Goal: Check status: Check status

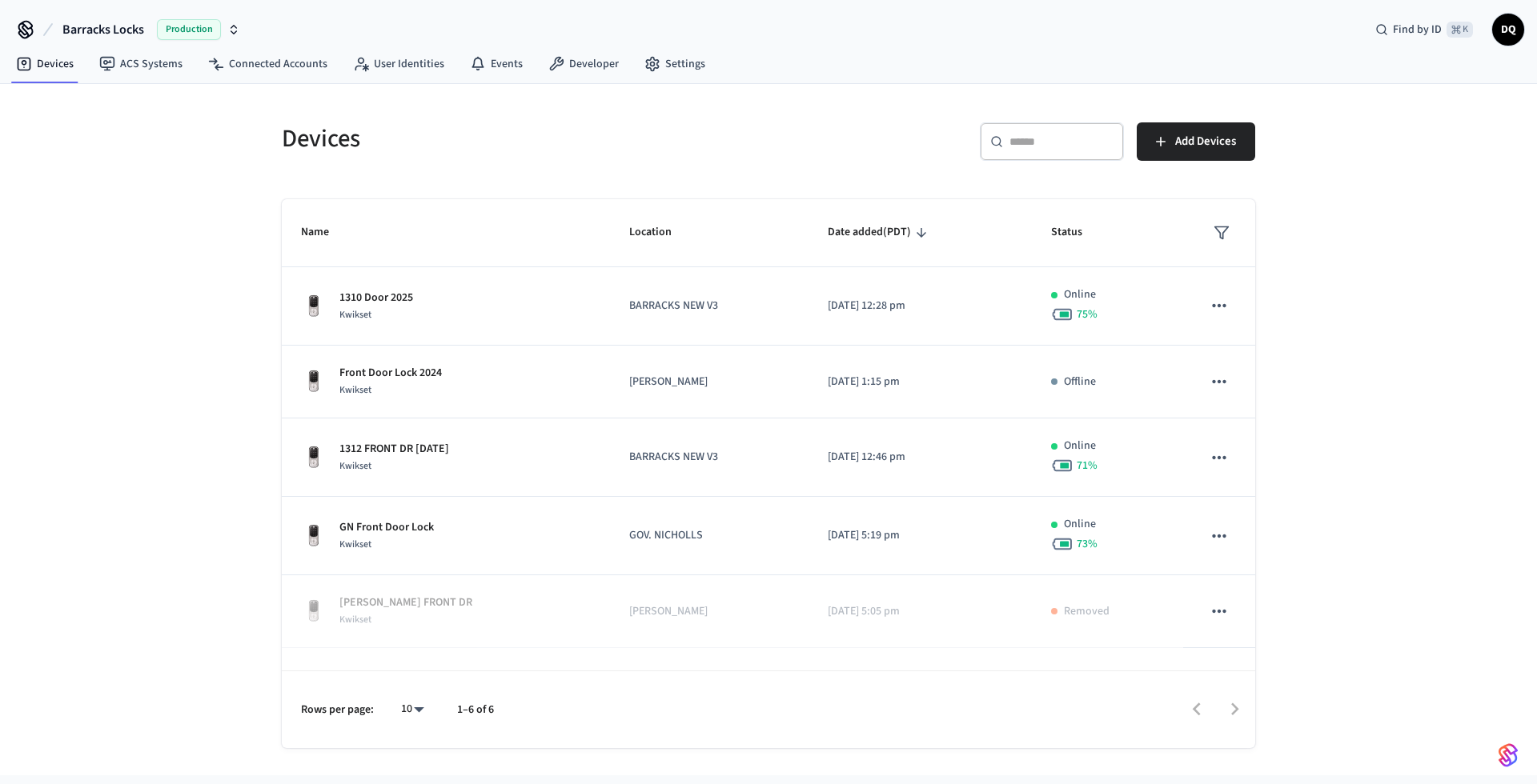
click at [121, 24] on span "Barracks Locks" at bounding box center [103, 29] width 82 height 19
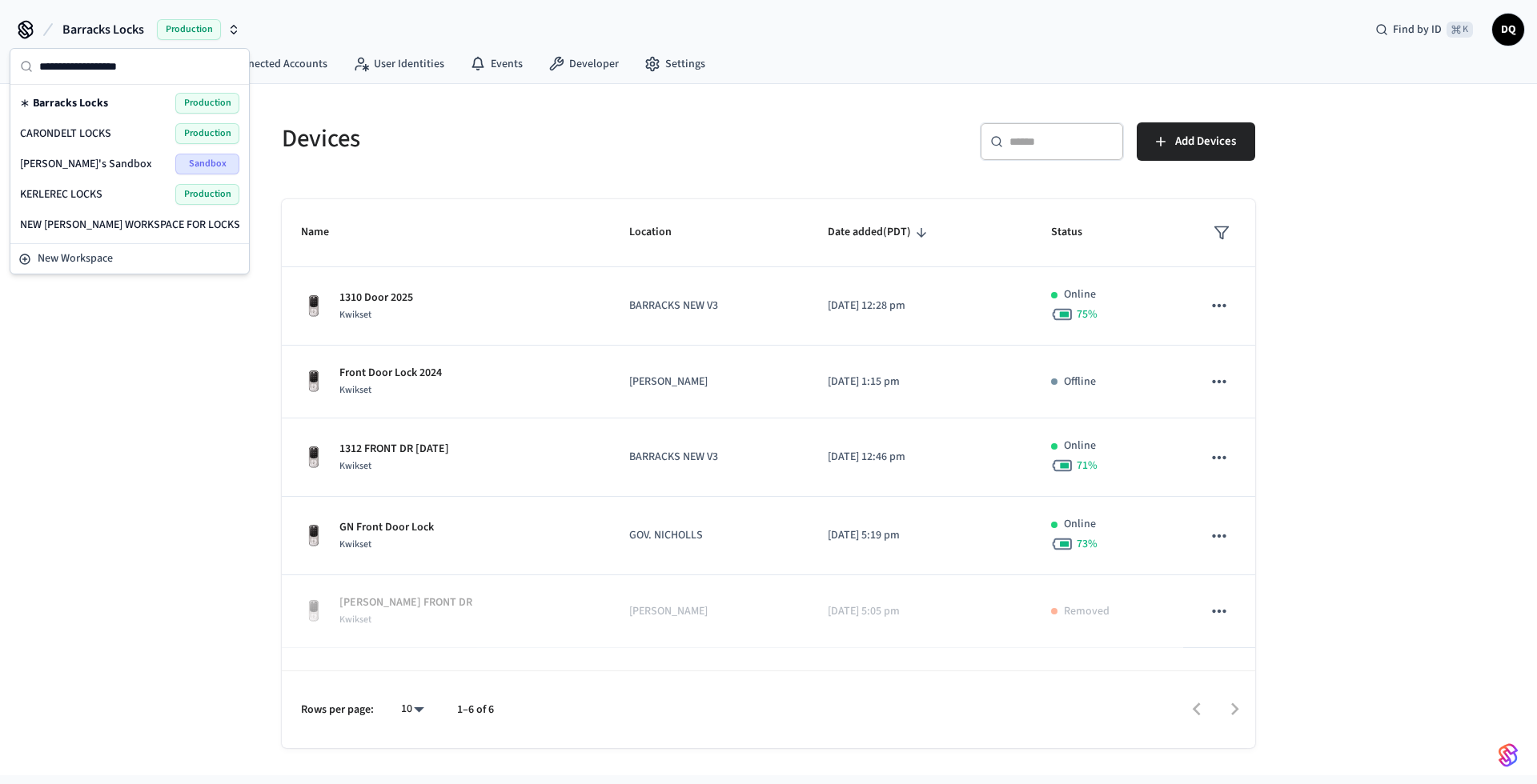
click at [85, 192] on span "KERLEREC LOCKS" at bounding box center [61, 195] width 83 height 16
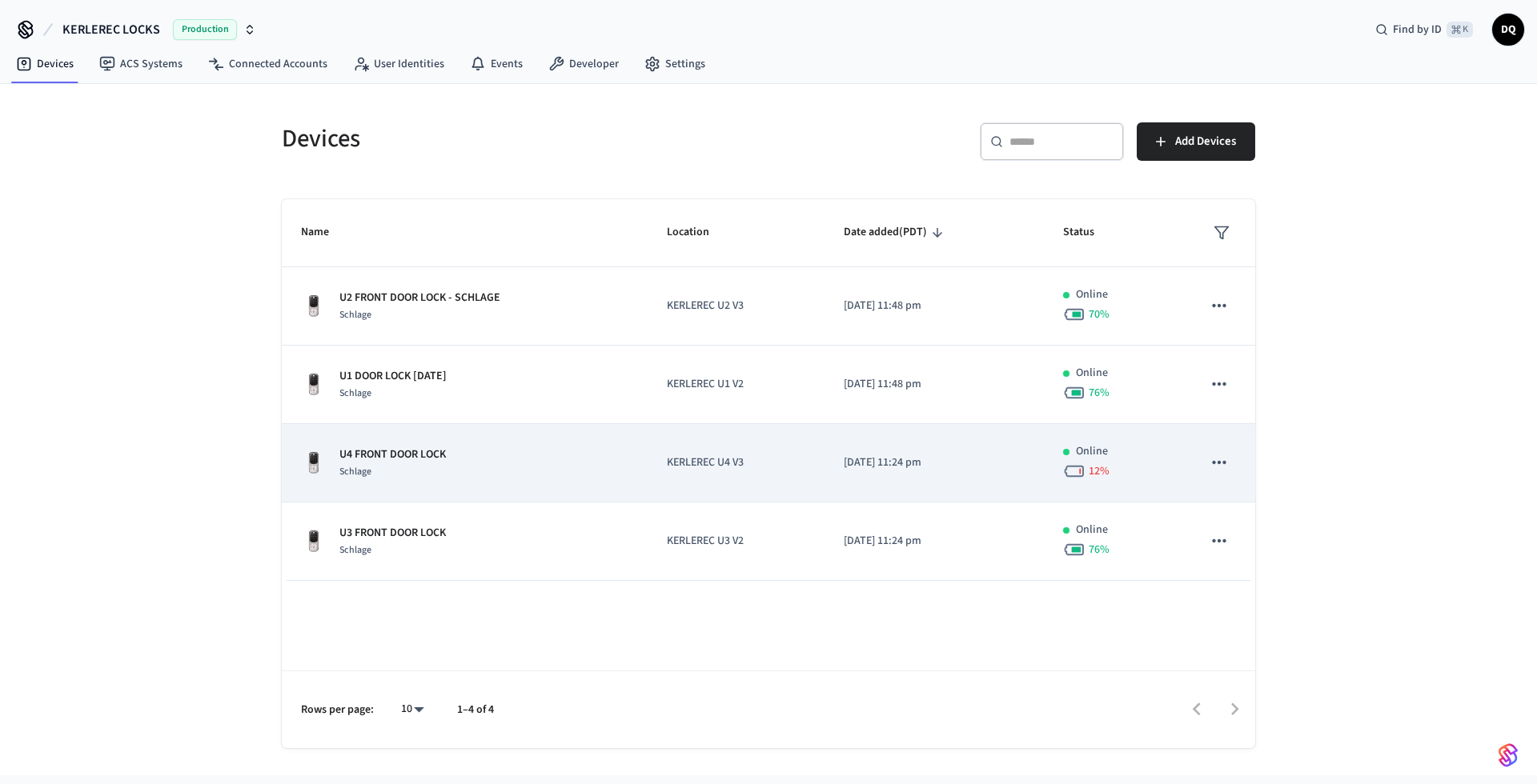
click at [425, 469] on div "Schlage" at bounding box center [393, 471] width 106 height 17
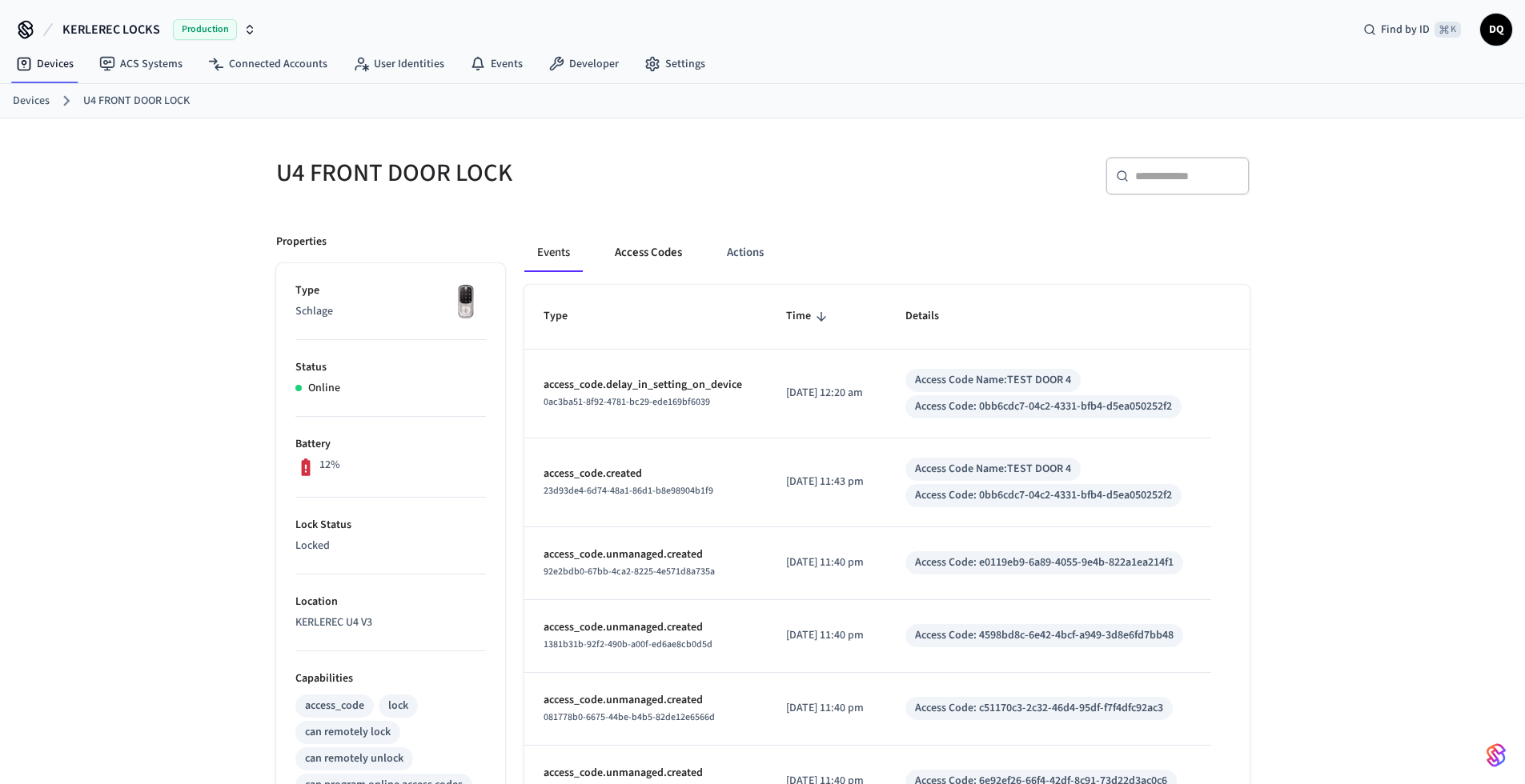
click at [655, 249] on button "Access Codes" at bounding box center [647, 253] width 92 height 38
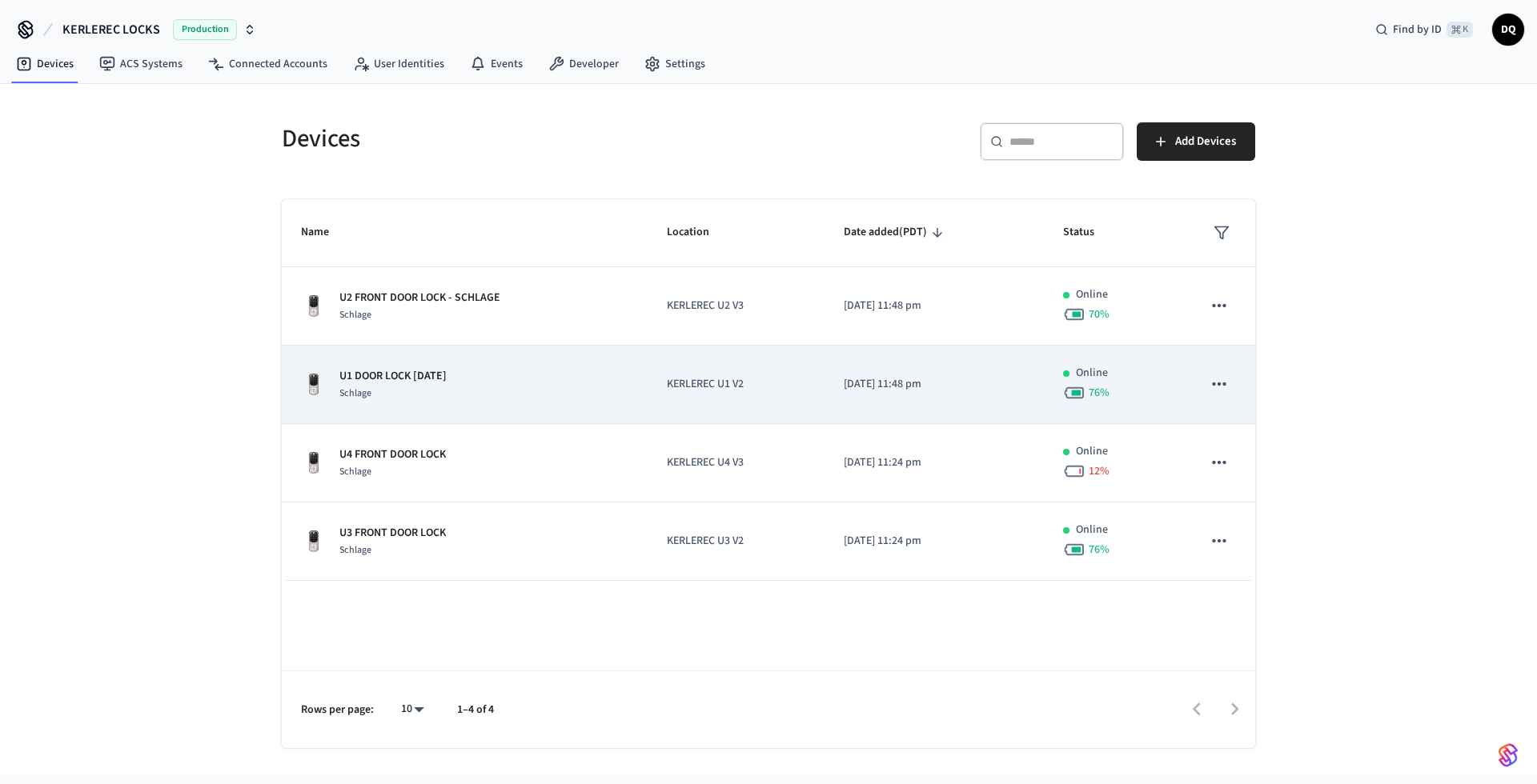
click at [527, 380] on div "U1 DOOR LOCK [DATE] Schlage" at bounding box center [465, 385] width 327 height 34
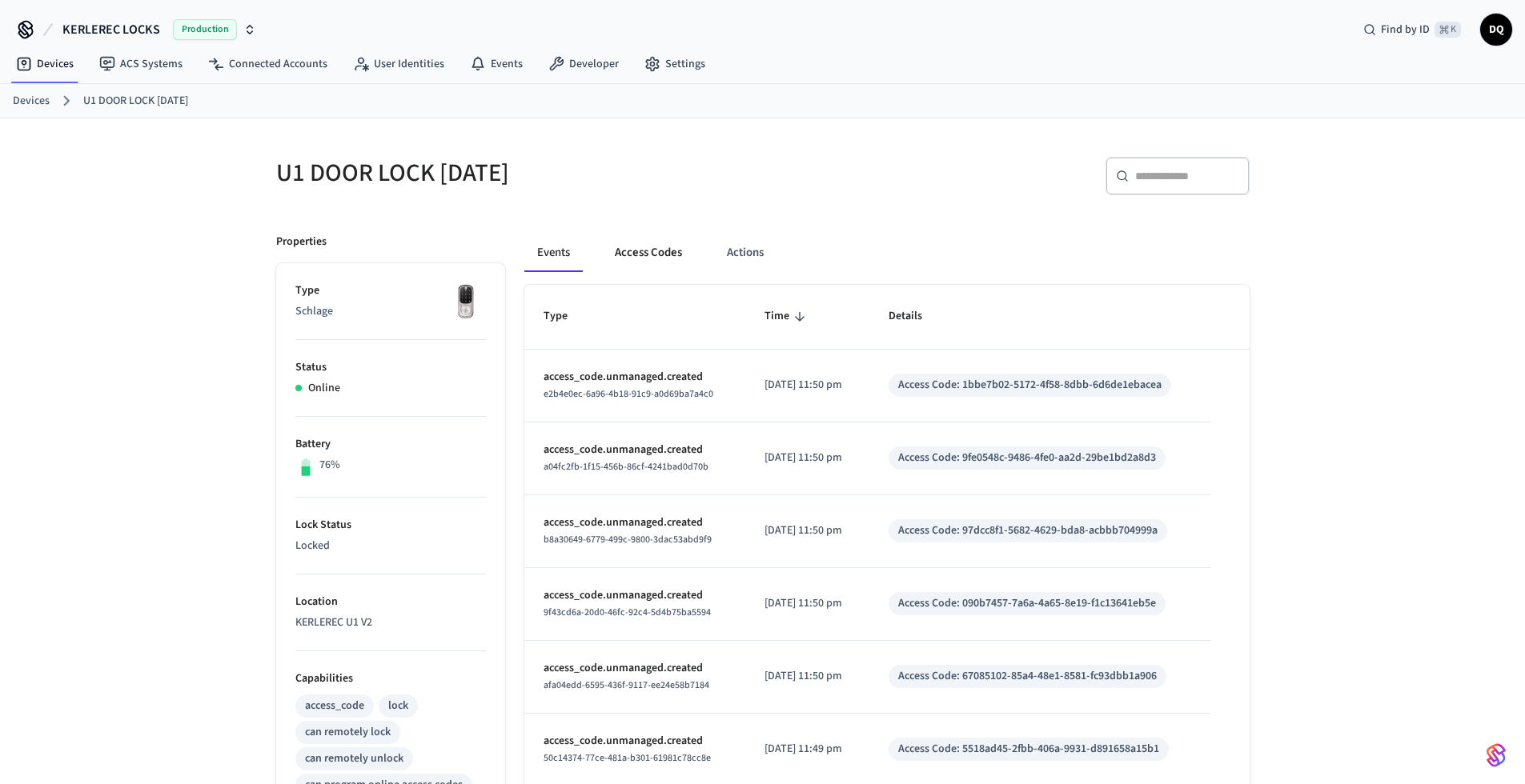
click at [663, 247] on button "Access Codes" at bounding box center [647, 253] width 92 height 38
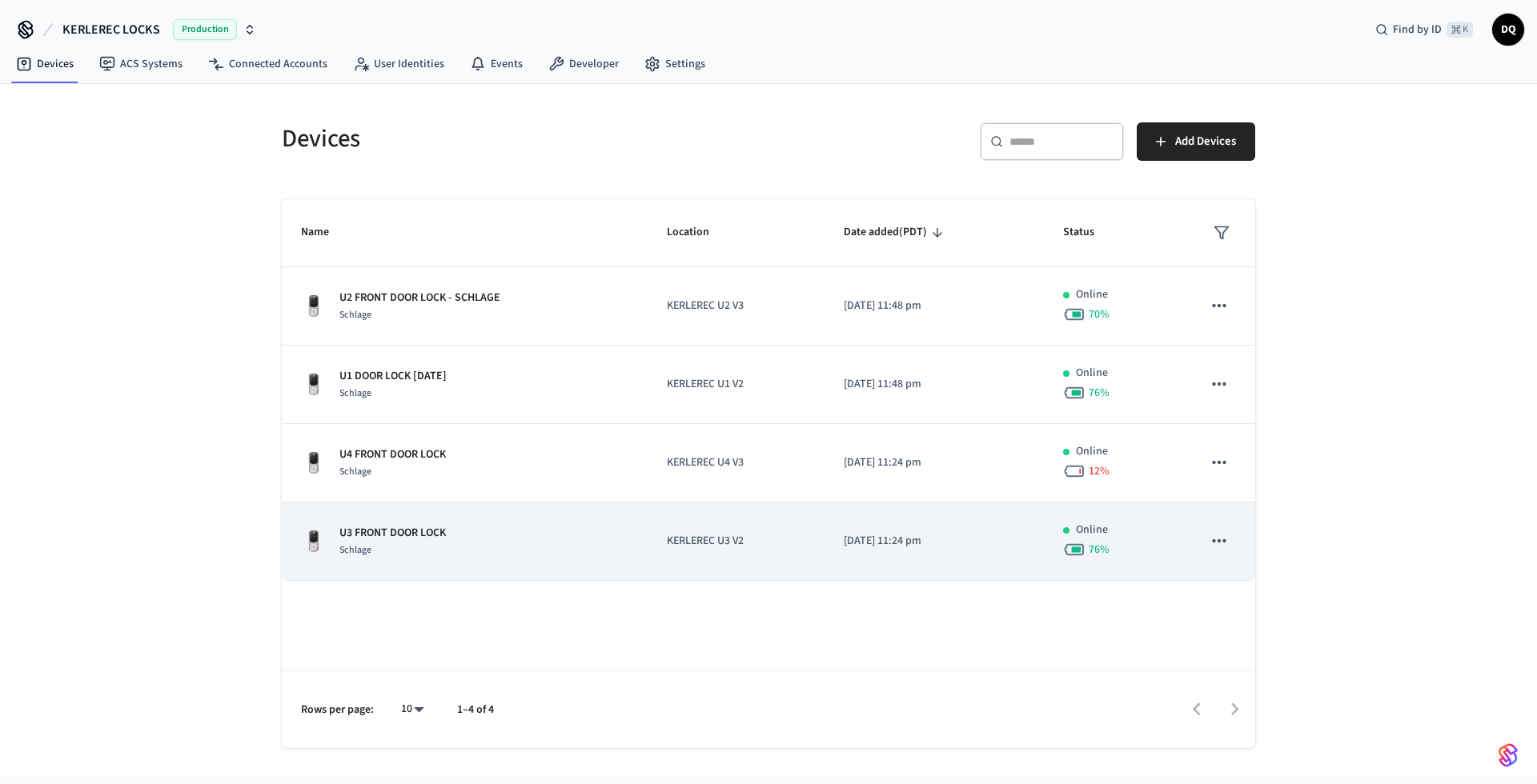
click at [489, 545] on div "U3 FRONT DOOR LOCK Schlage" at bounding box center [465, 542] width 327 height 34
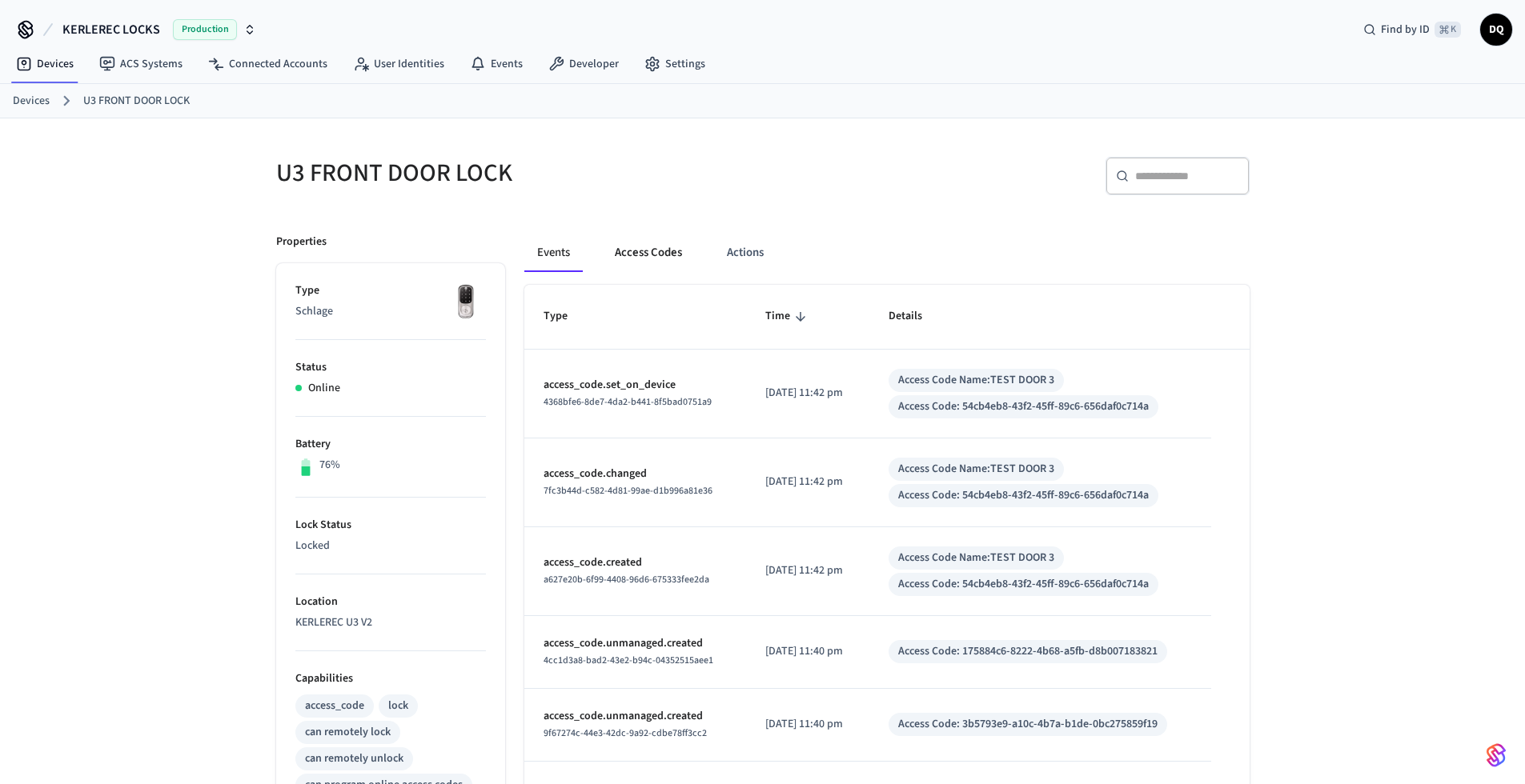
click at [645, 250] on button "Access Codes" at bounding box center [647, 253] width 92 height 38
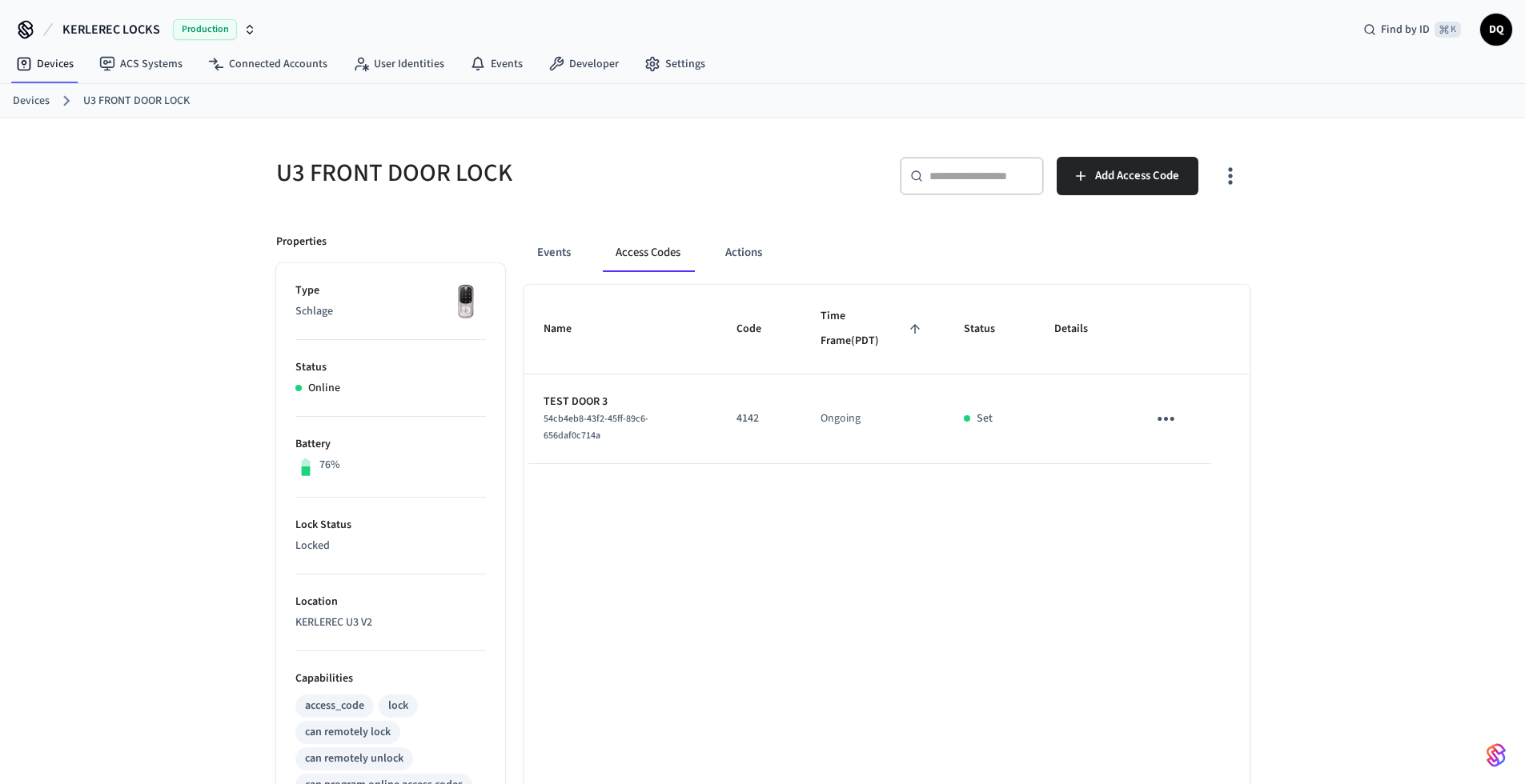
scroll to position [470, 0]
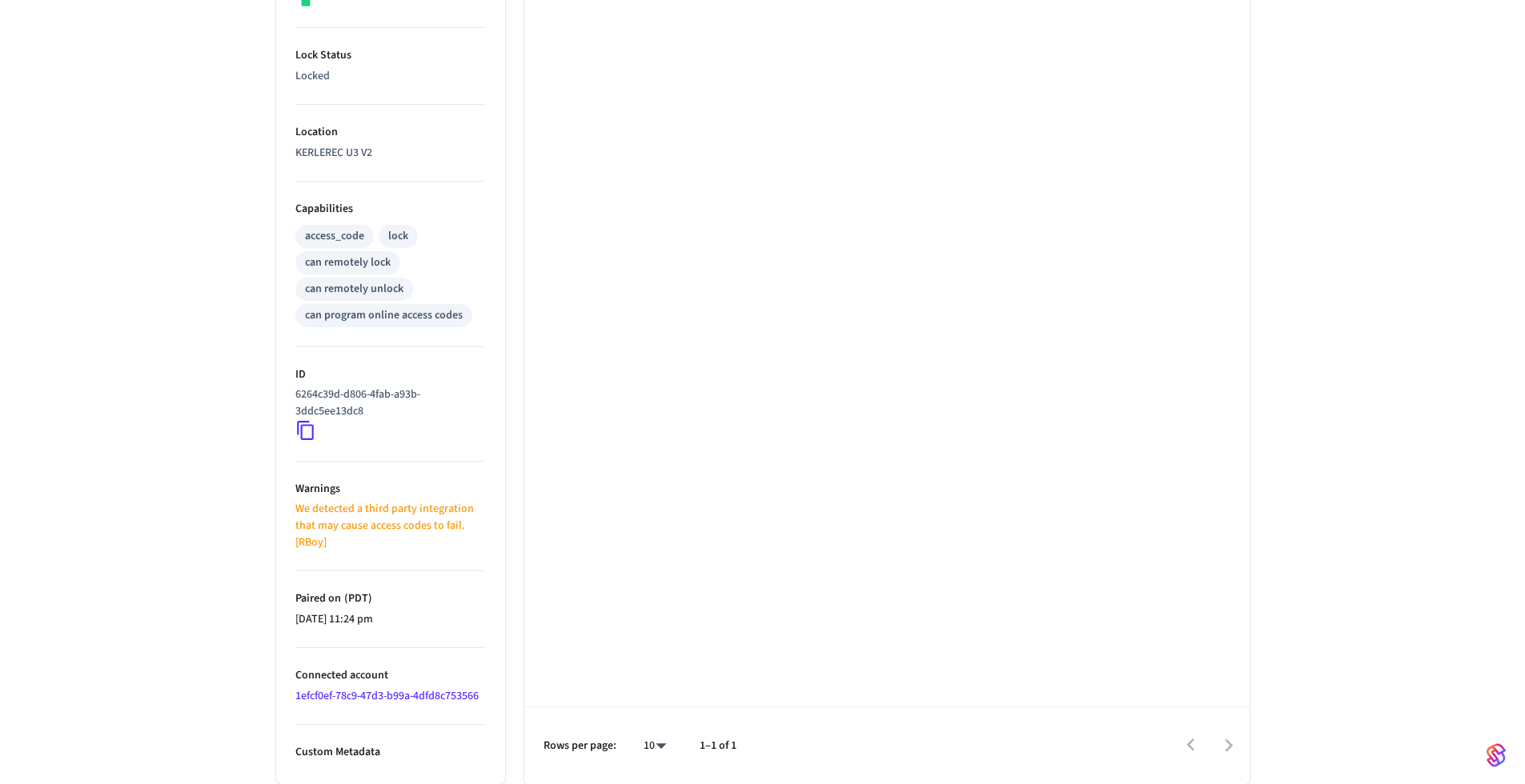
click at [484, 515] on p "We detected a third party integration that may cause access codes to fail. [RBo…" at bounding box center [390, 526] width 191 height 51
click at [484, 516] on p "We detected a third party integration that may cause access codes to fail. [RBo…" at bounding box center [390, 526] width 191 height 51
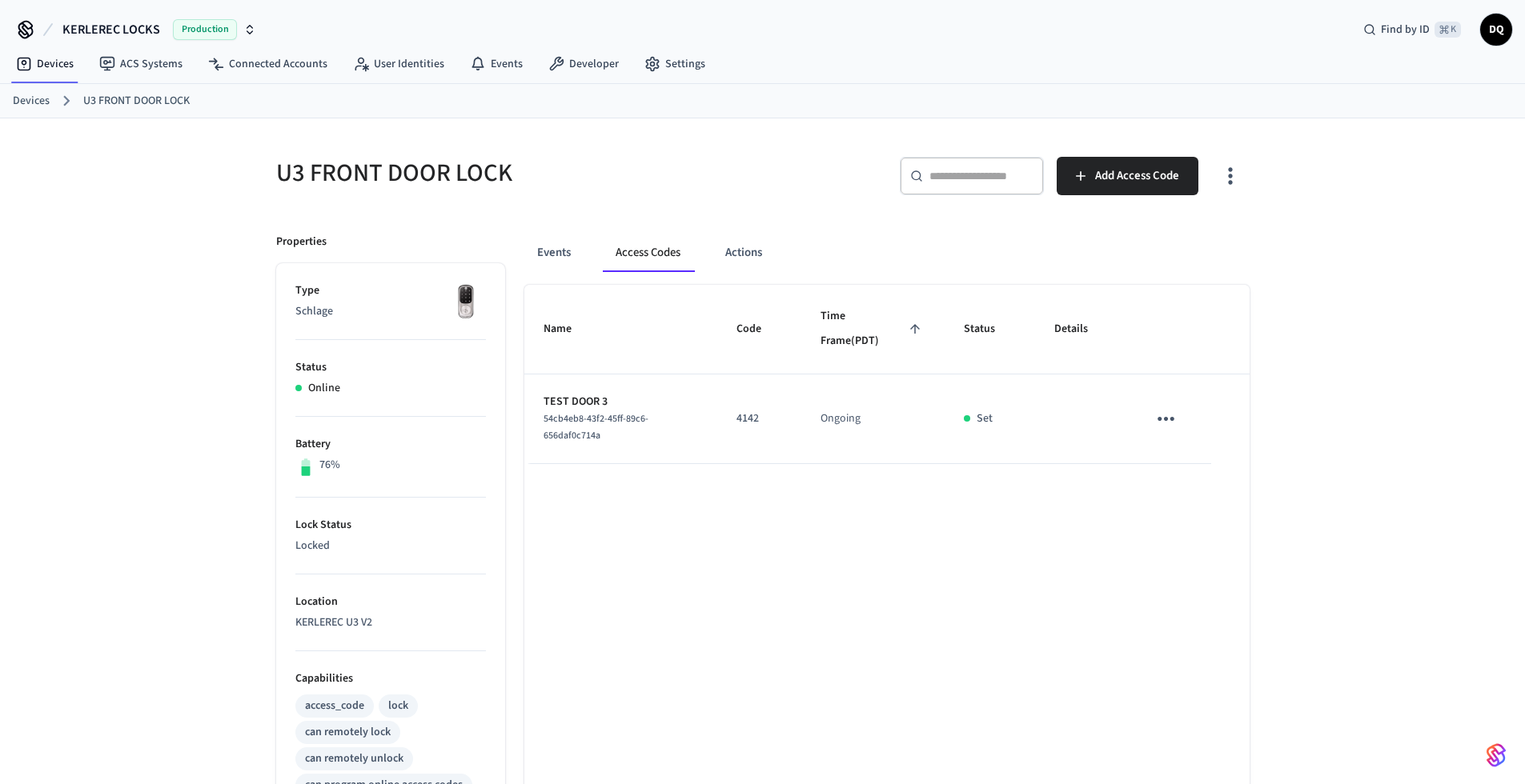
click at [29, 97] on link "Devices" at bounding box center [31, 101] width 37 height 17
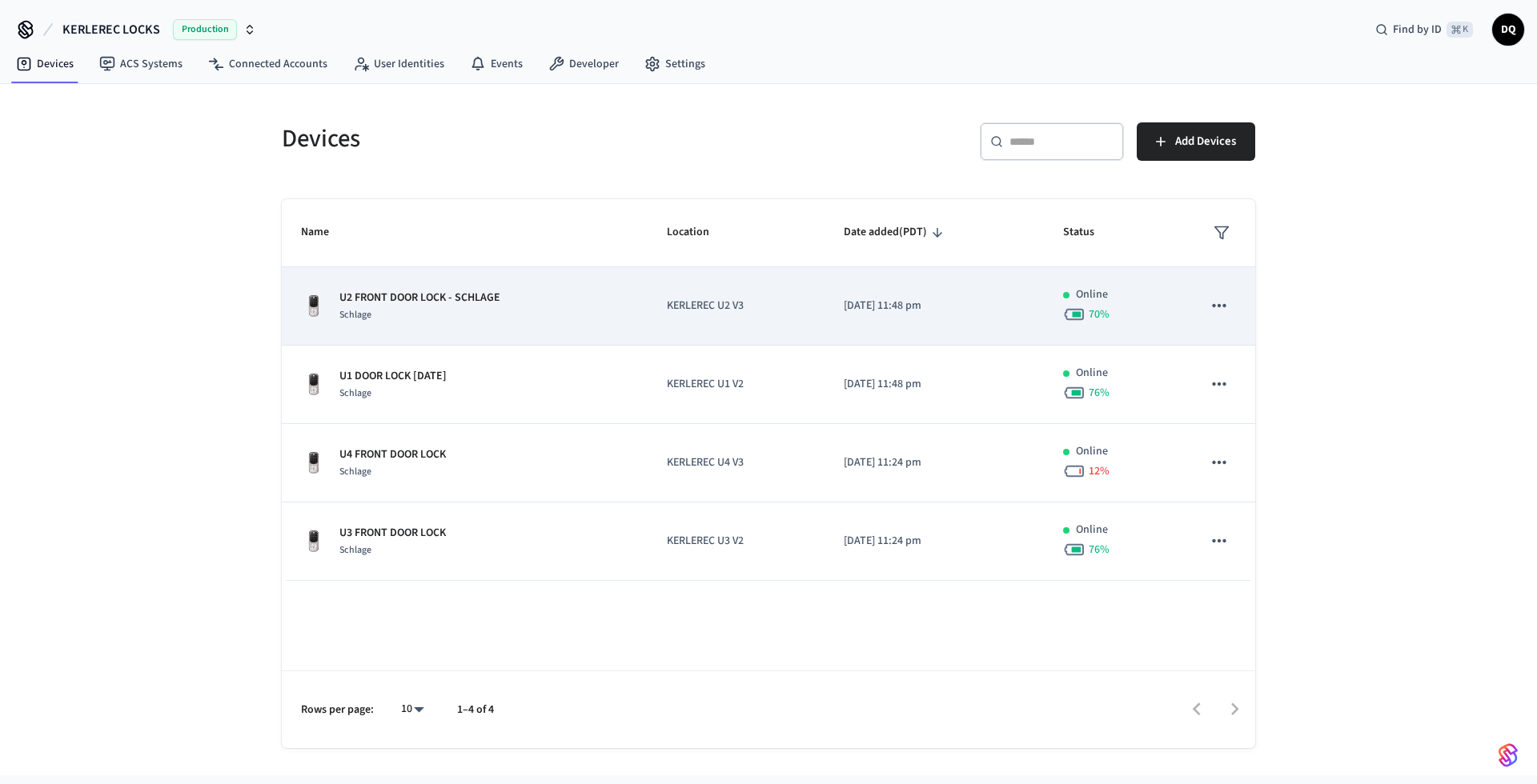
click at [522, 313] on div "U2 FRONT DOOR LOCK - SCHLAGE Schlage" at bounding box center [465, 306] width 327 height 34
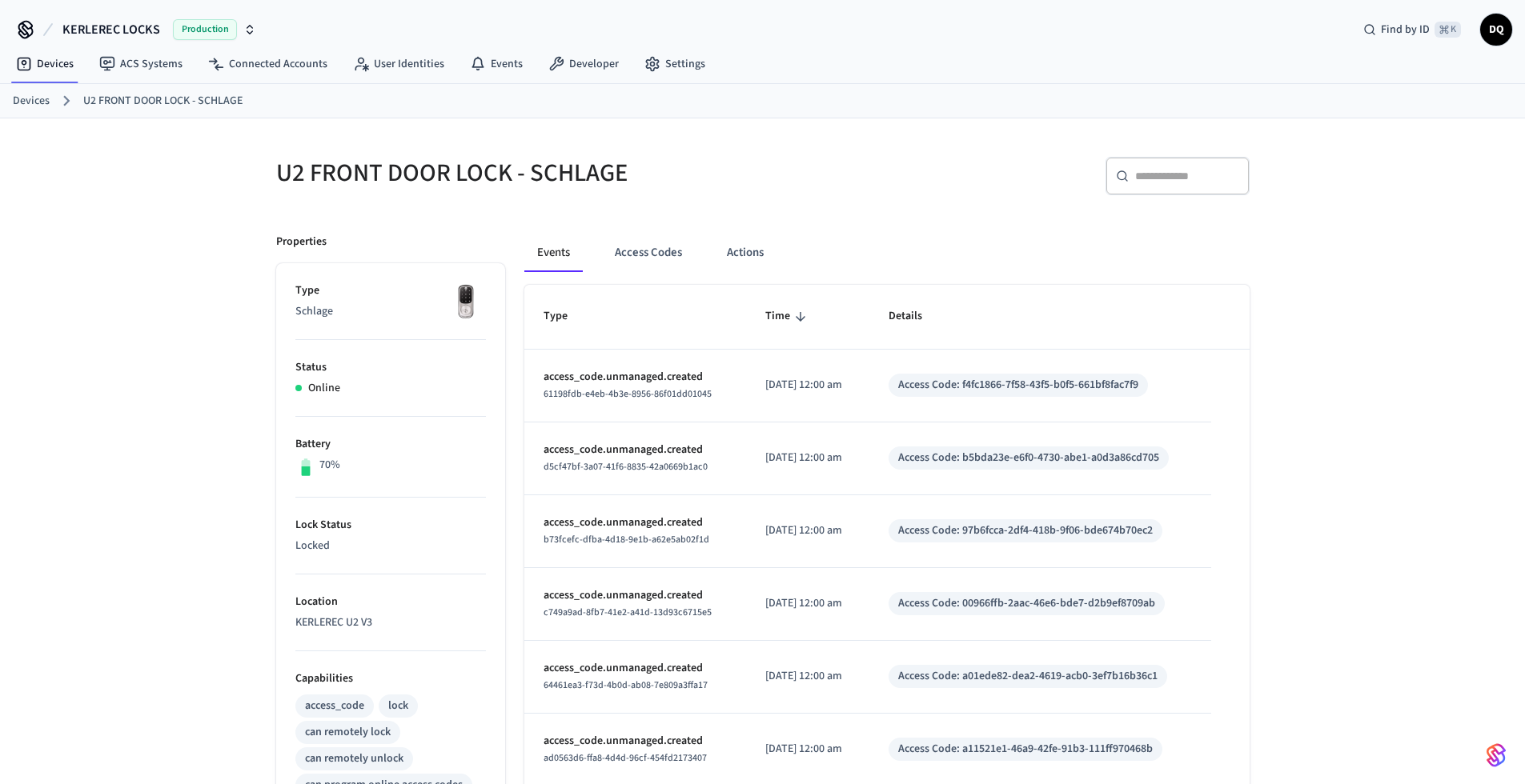
click at [39, 100] on link "Devices" at bounding box center [31, 101] width 37 height 17
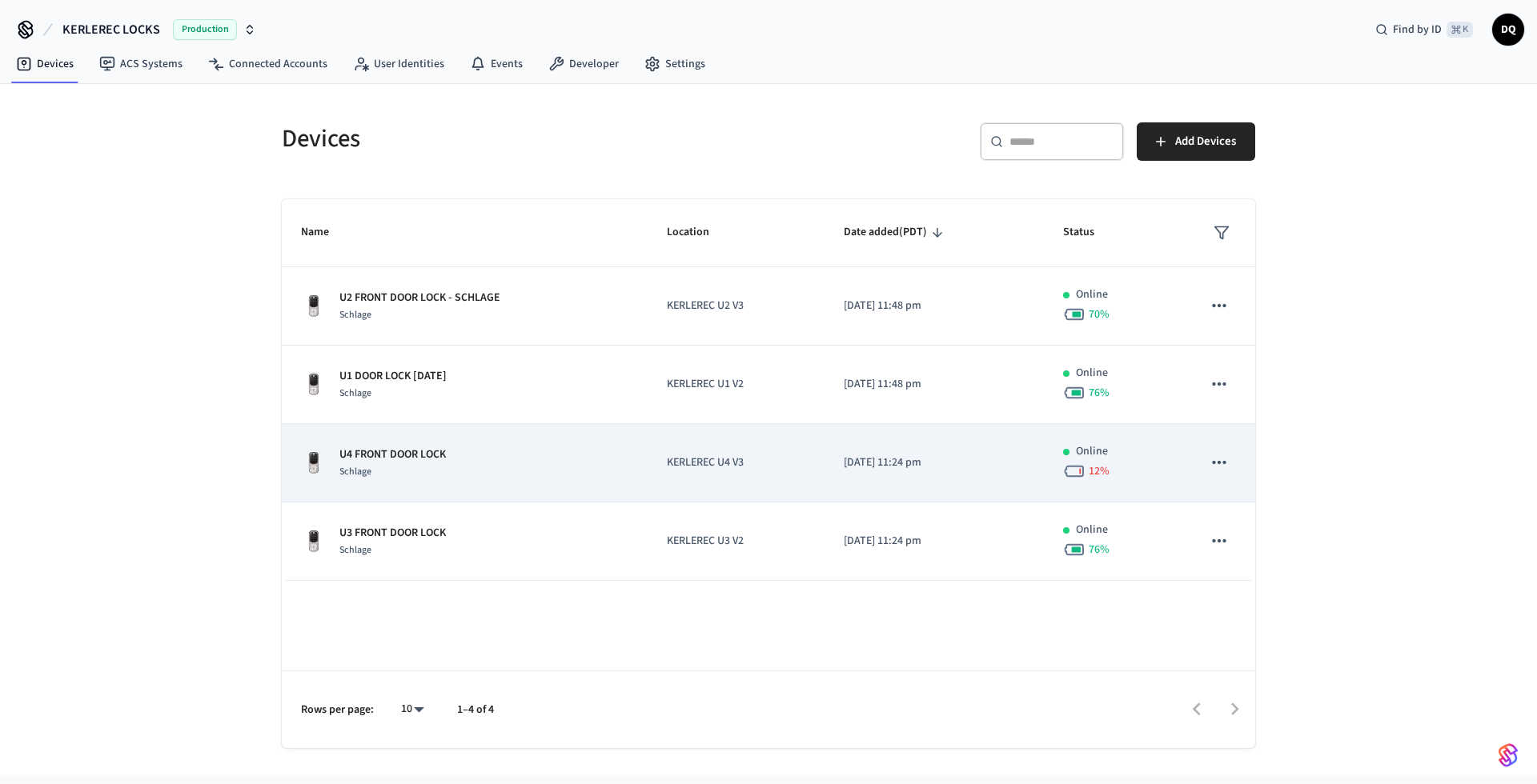
click at [507, 482] on td "U4 FRONT DOOR LOCK Schlage" at bounding box center [464, 463] width 366 height 79
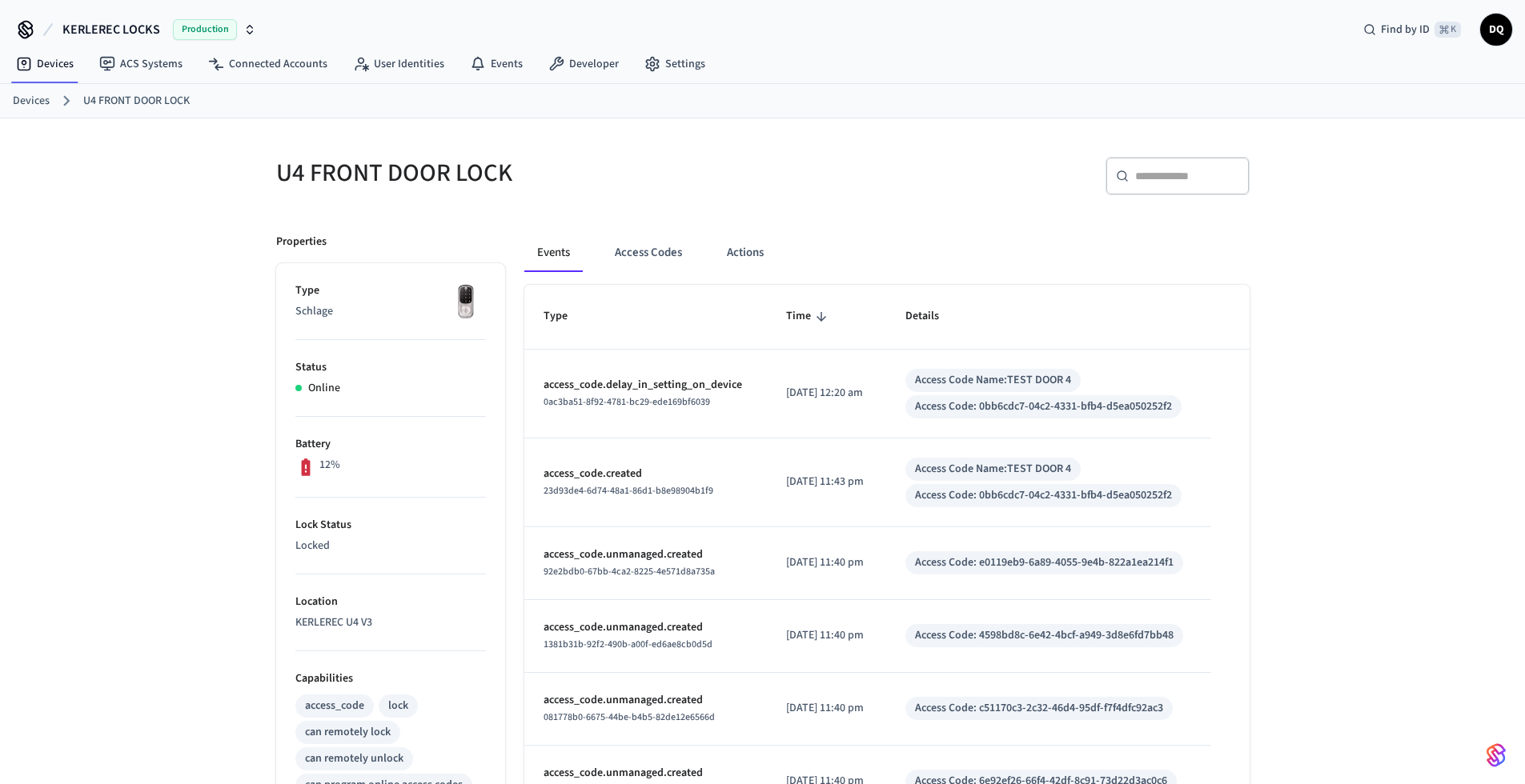
scroll to position [403, 0]
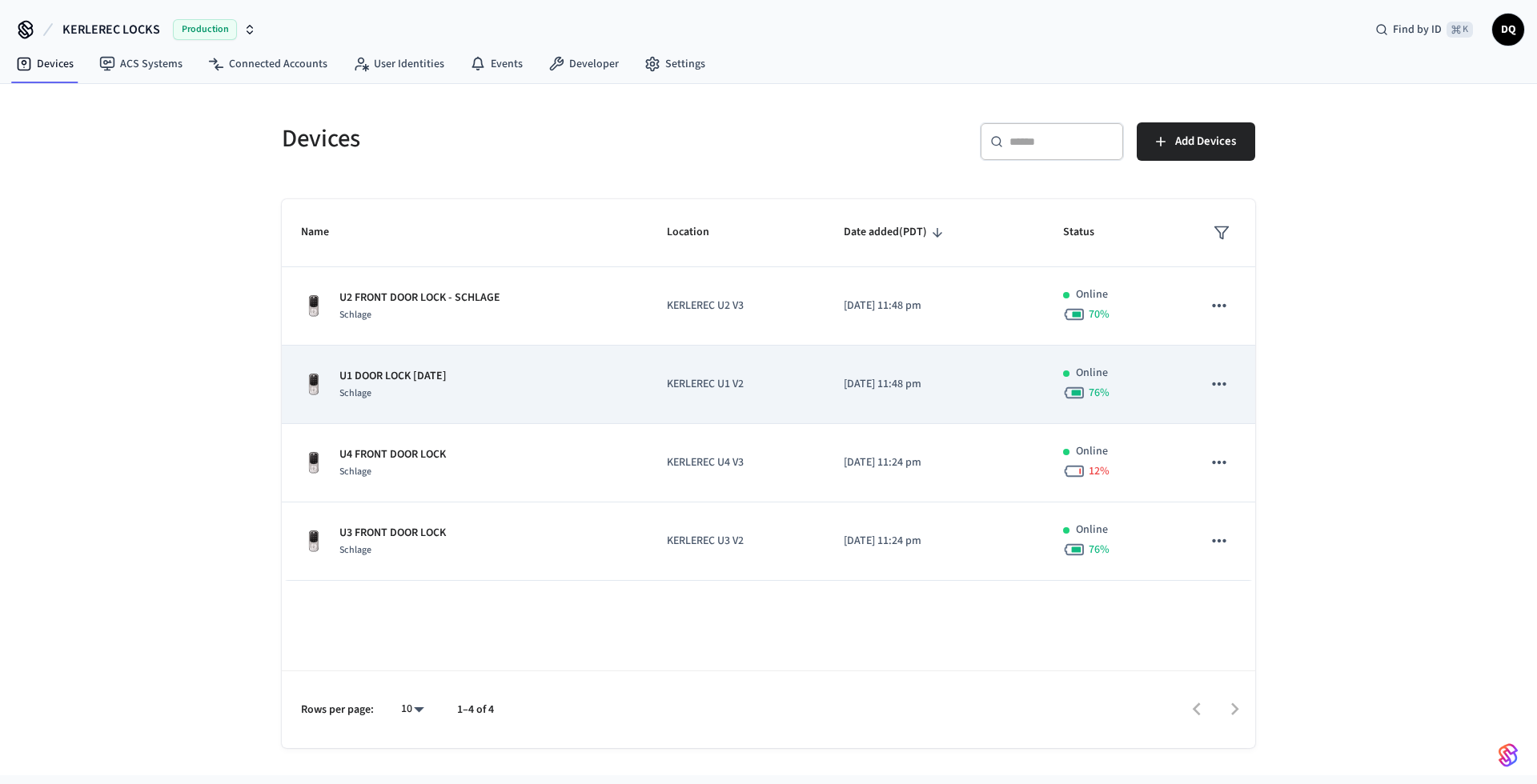
click at [476, 361] on td "U1 DOOR LOCK [DATE] Schlage" at bounding box center [464, 385] width 366 height 79
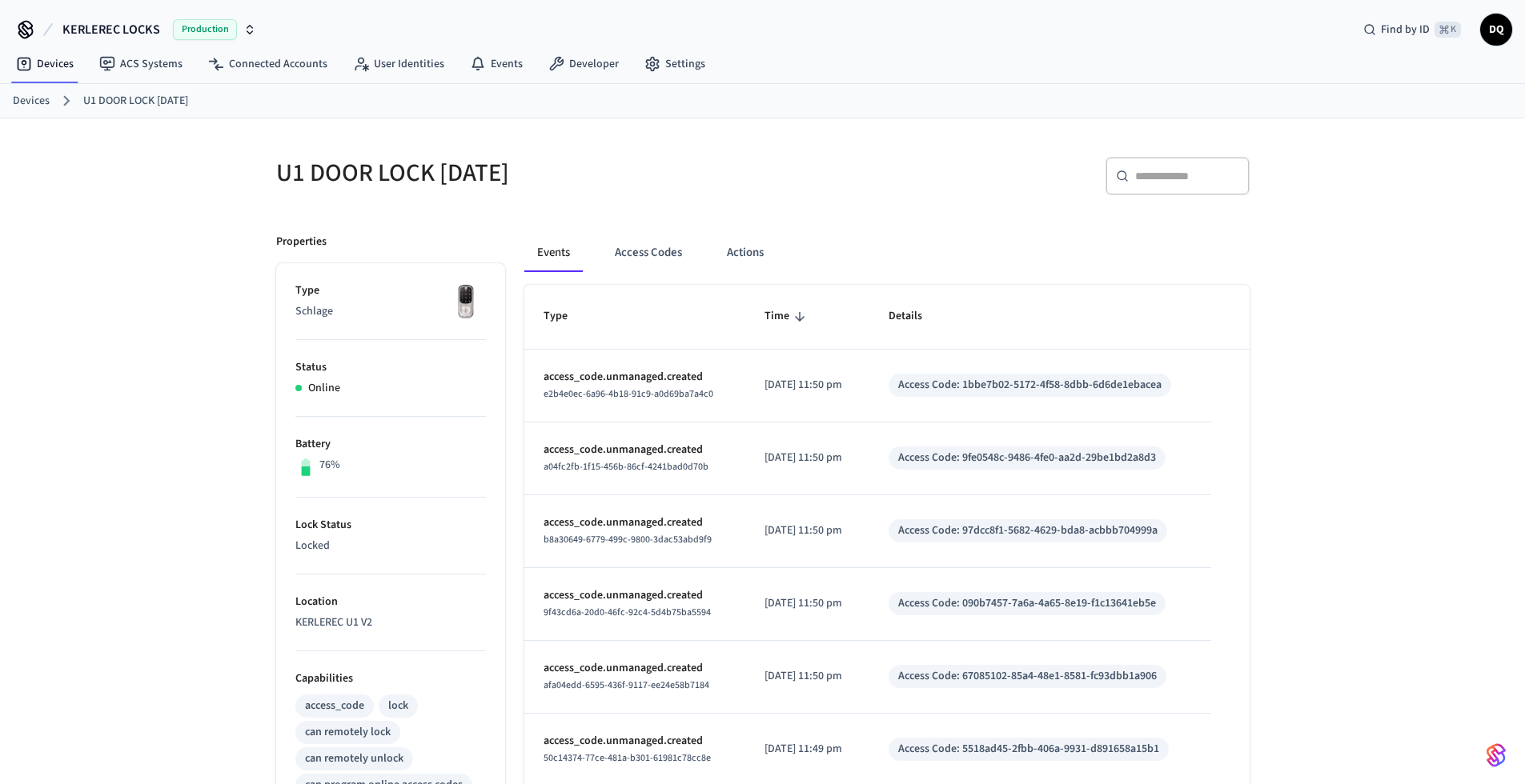
scroll to position [371, 0]
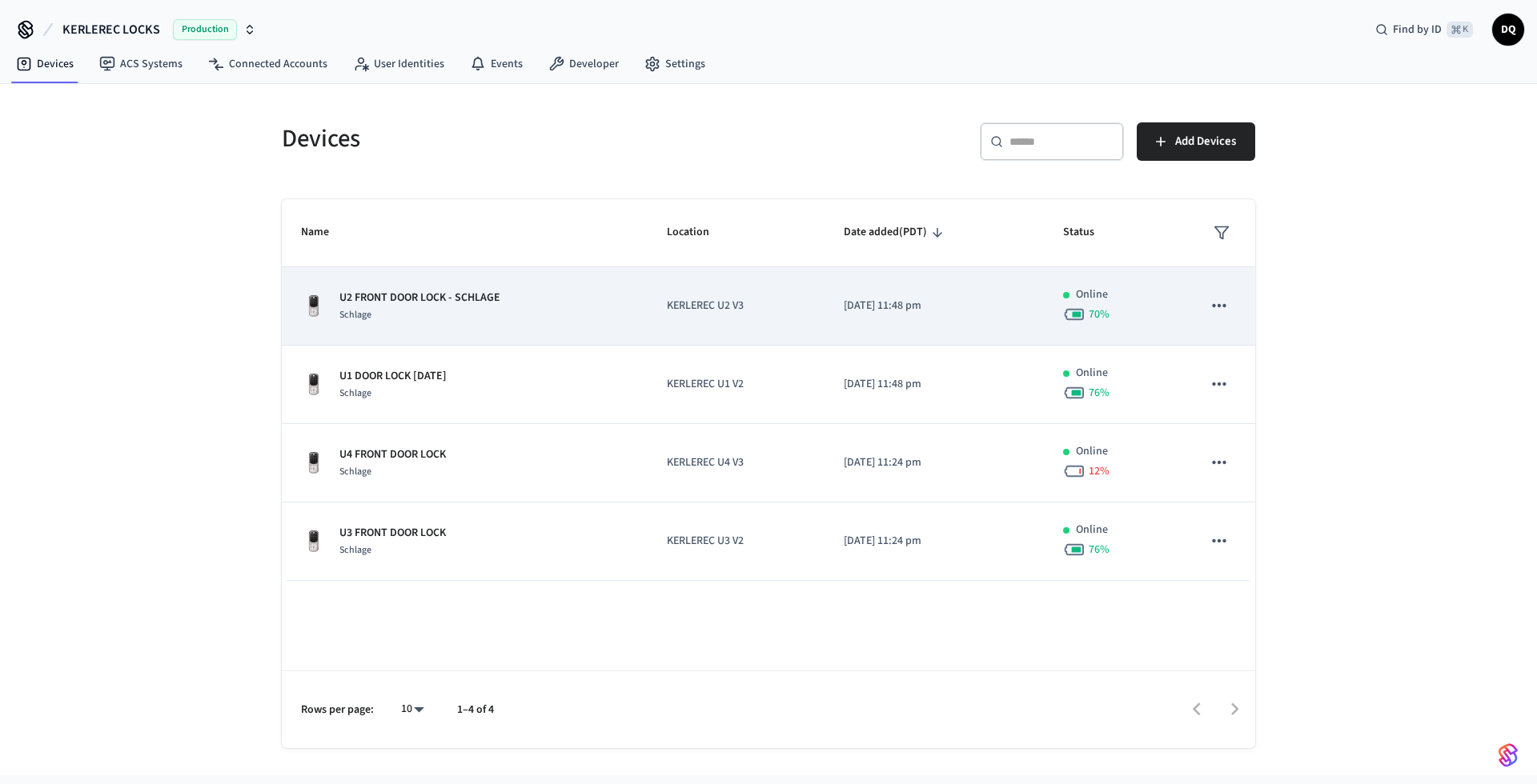
click at [476, 300] on p "U2 FRONT DOOR LOCK - SCHLAGE" at bounding box center [420, 298] width 161 height 17
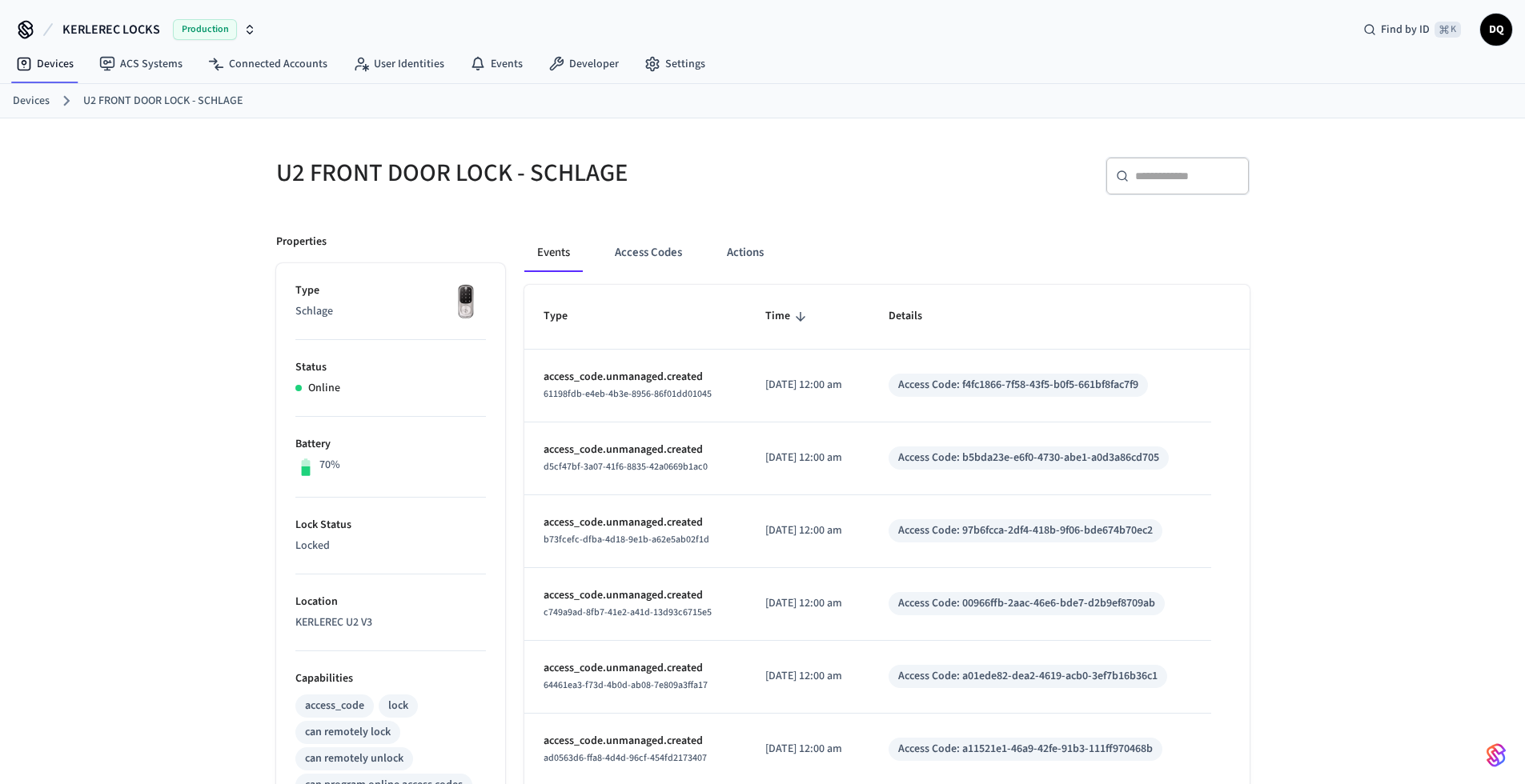
click at [25, 100] on link "Devices" at bounding box center [31, 101] width 37 height 17
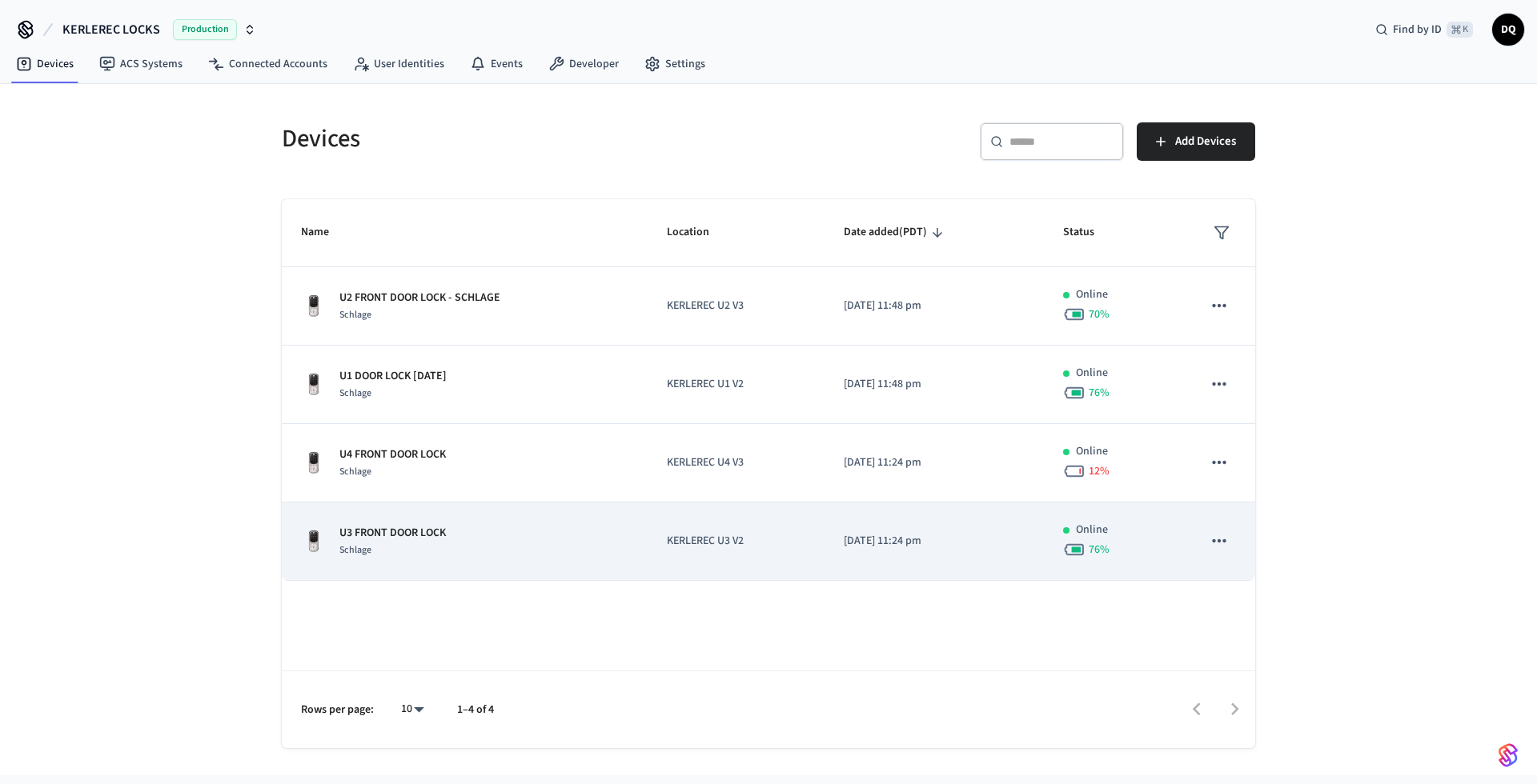
click at [512, 527] on div "U3 FRONT DOOR LOCK Schlage" at bounding box center [465, 542] width 327 height 34
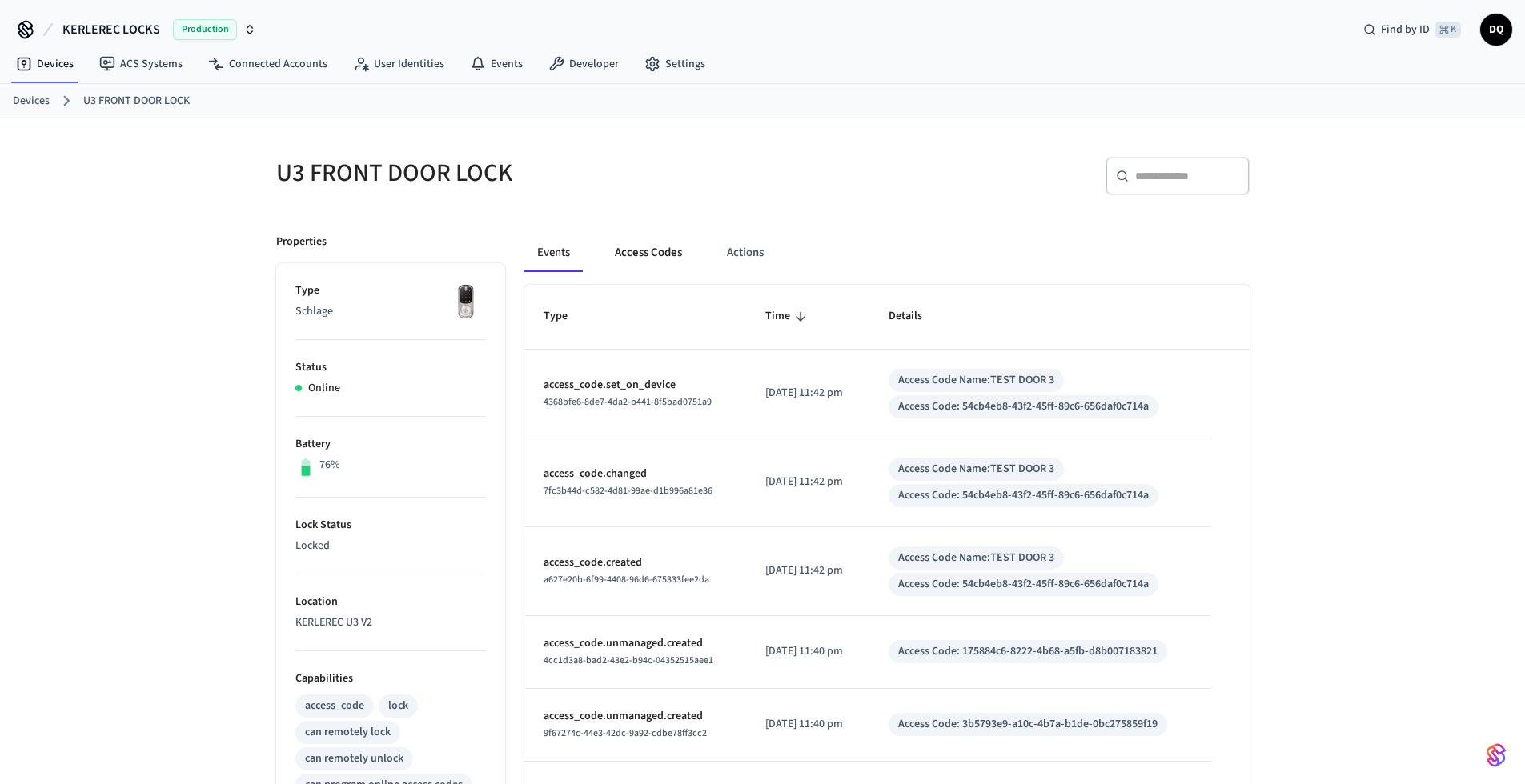
click at [649, 259] on button "Access Codes" at bounding box center [647, 253] width 92 height 38
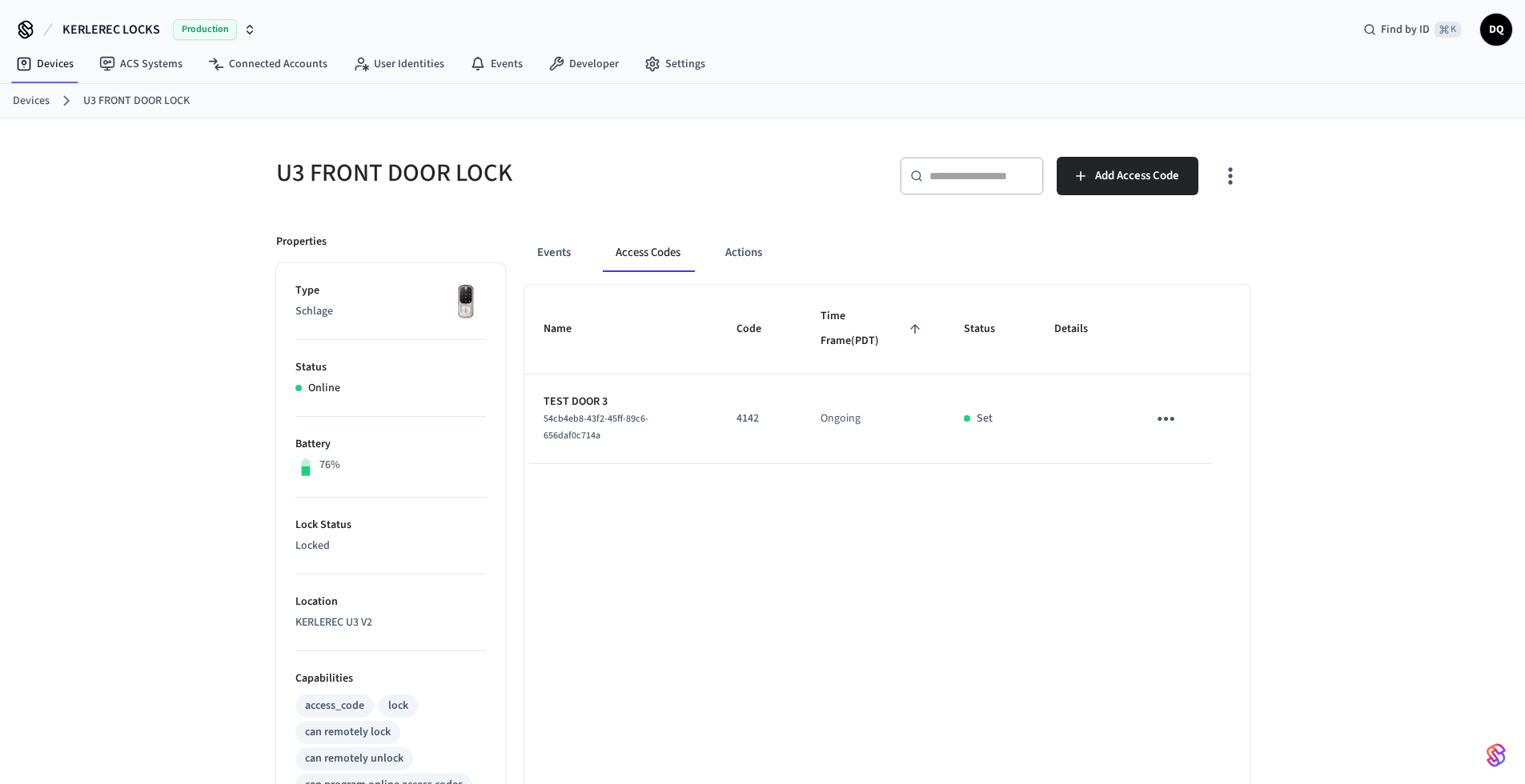
click at [22, 98] on link "Devices" at bounding box center [31, 101] width 37 height 17
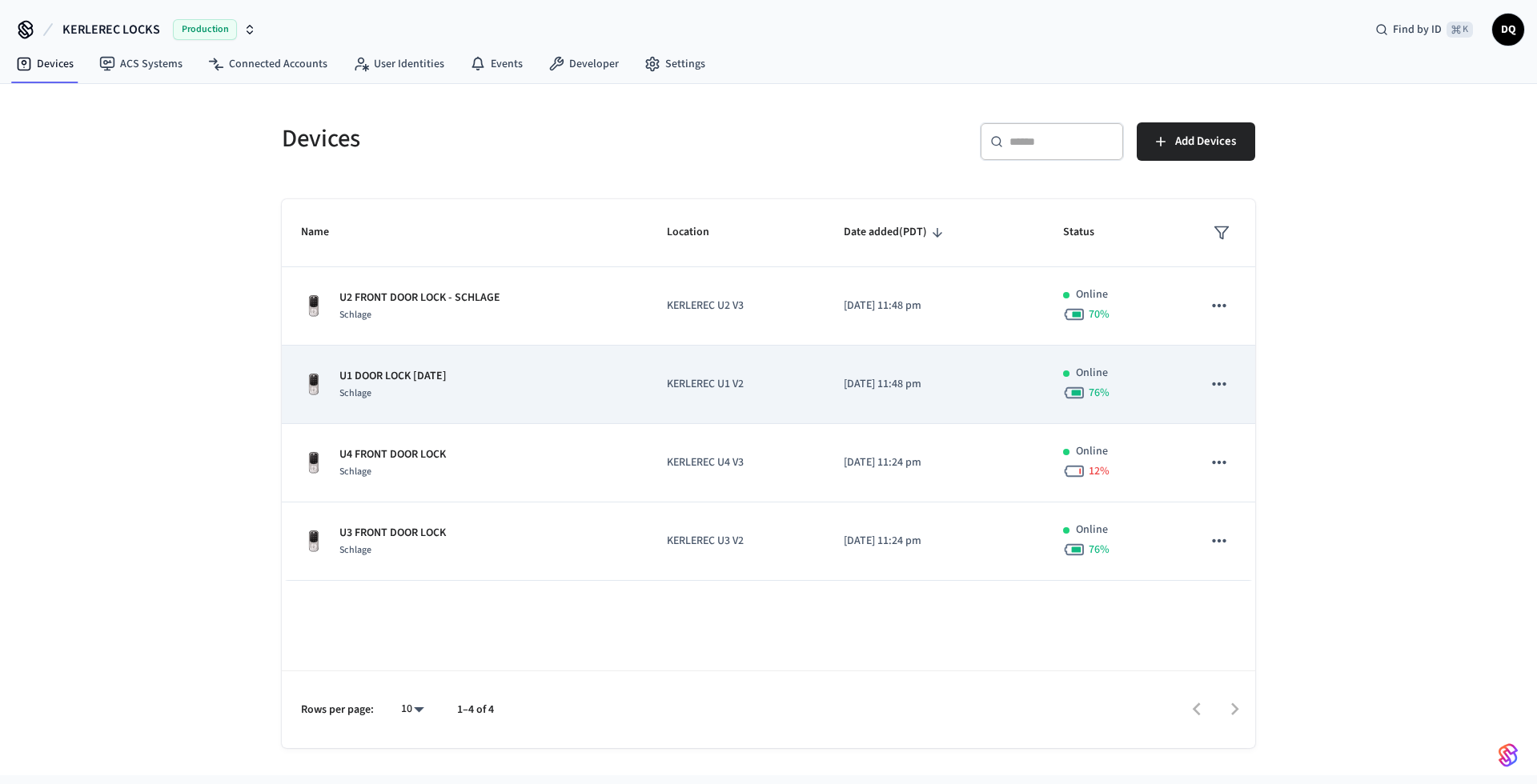
click at [476, 382] on div "U1 DOOR LOCK [DATE] Schlage" at bounding box center [465, 385] width 327 height 34
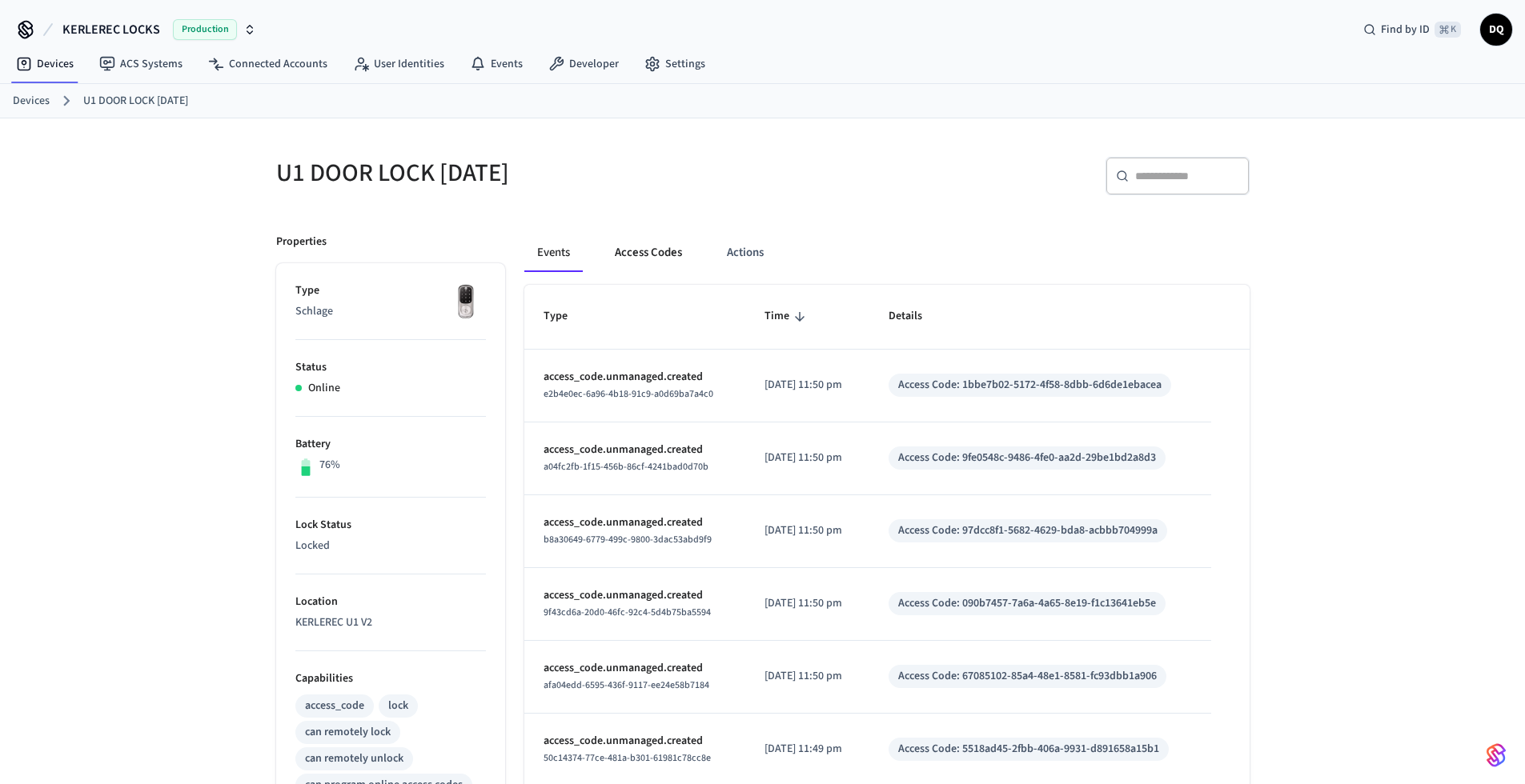
click at [649, 252] on button "Access Codes" at bounding box center [647, 253] width 92 height 38
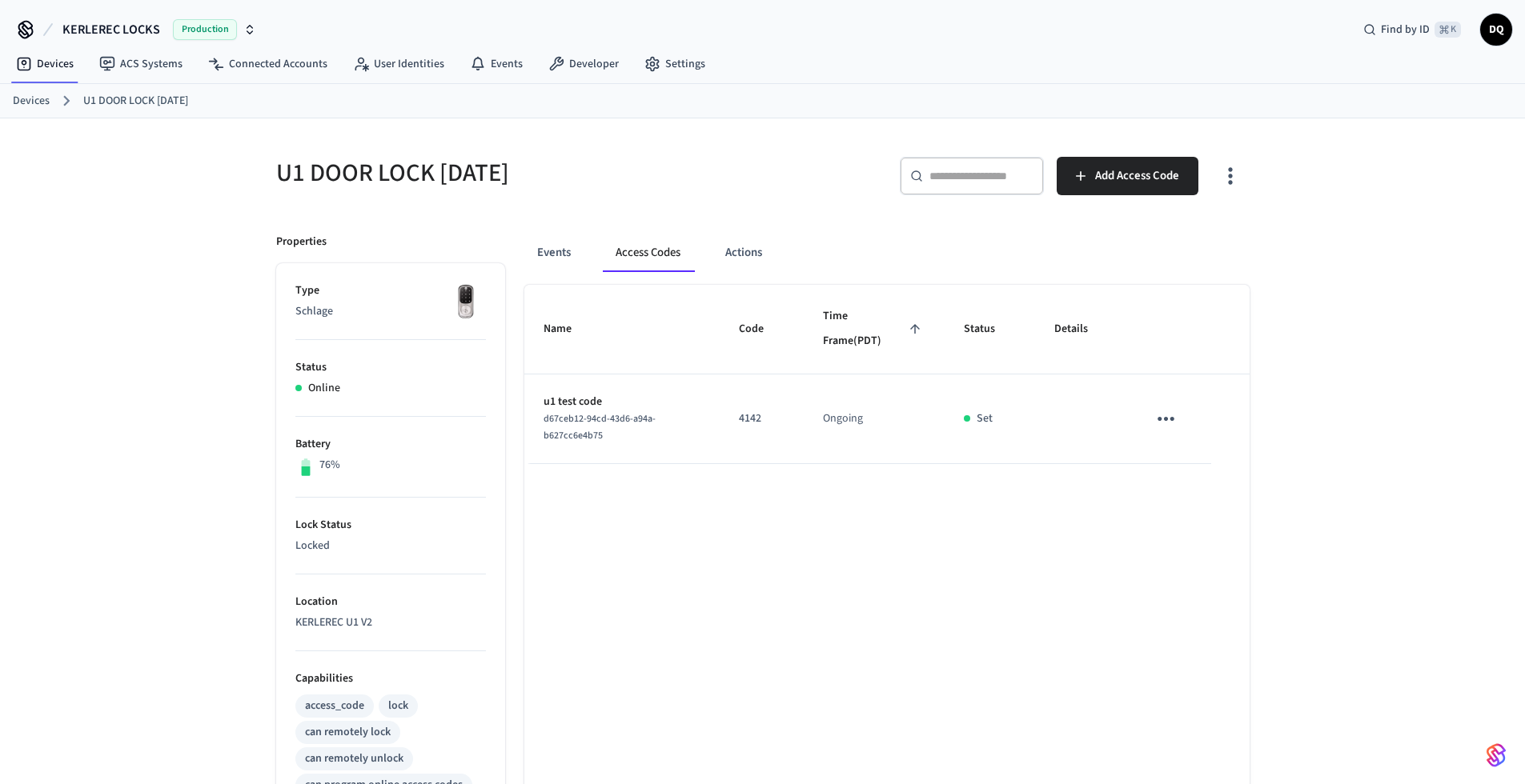
click at [36, 98] on link "Devices" at bounding box center [31, 101] width 37 height 17
